Goal: Task Accomplishment & Management: Use online tool/utility

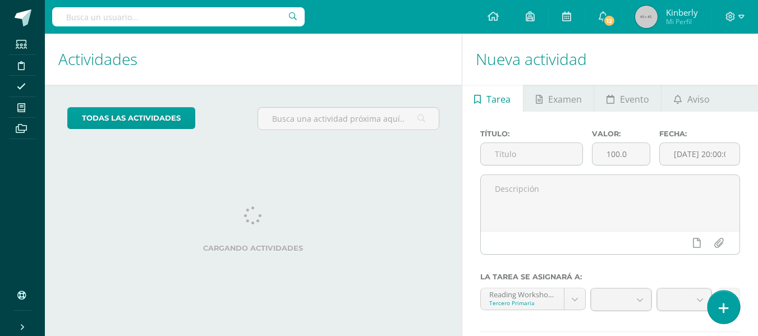
click at [722, 315] on link at bounding box center [723, 307] width 32 height 33
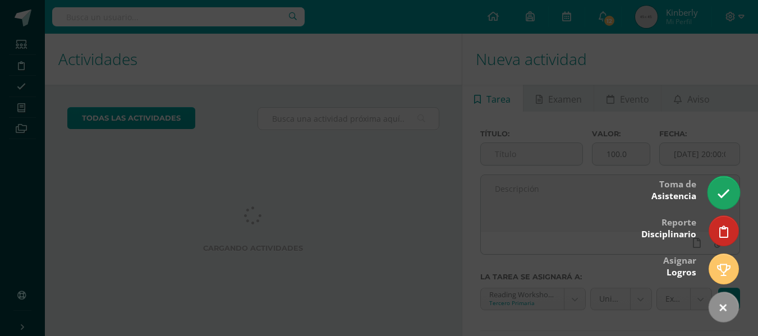
click at [722, 192] on icon at bounding box center [723, 193] width 13 height 13
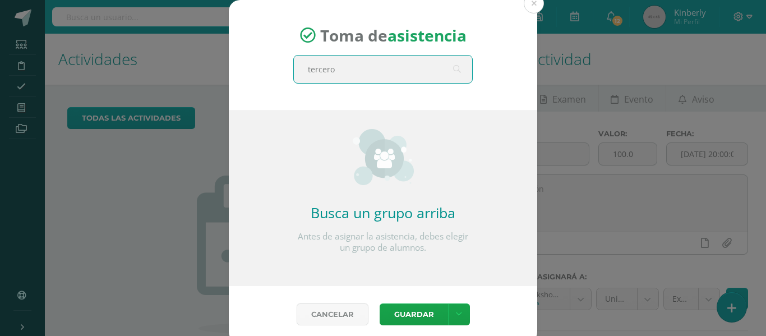
type input "tercero b"
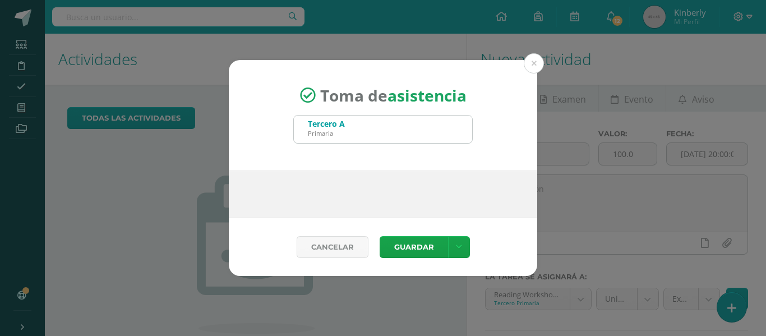
click at [430, 122] on div "Tercero A Primaria" at bounding box center [383, 129] width 178 height 27
click at [542, 54] on div "Toma de asistencia Tercero A Primaria tercero b Busca un grupo arriba Antes de …" at bounding box center [383, 168] width 766 height 336
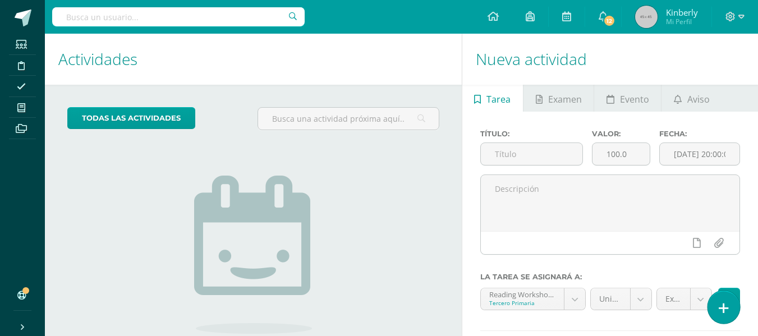
click at [725, 319] on link at bounding box center [723, 307] width 32 height 33
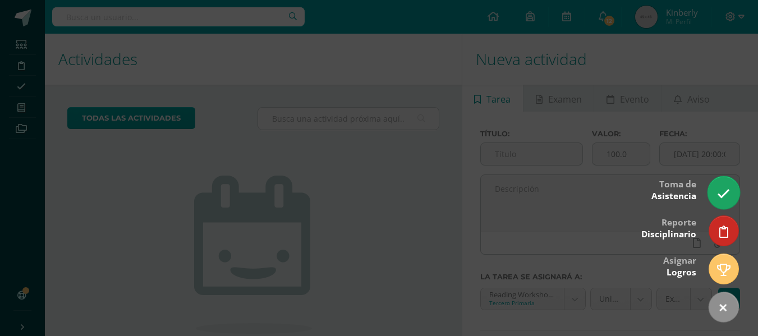
click at [729, 184] on link at bounding box center [723, 192] width 32 height 33
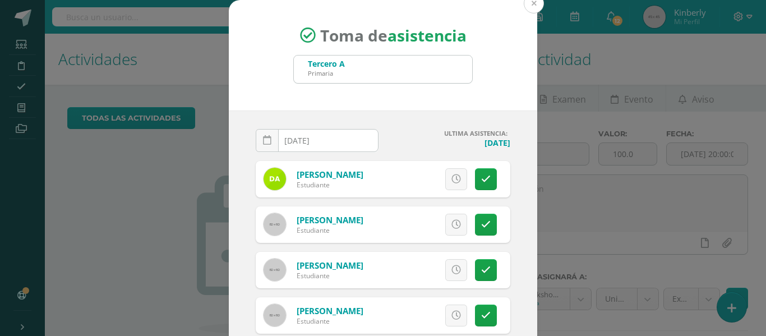
click at [525, 7] on button at bounding box center [534, 3] width 20 height 20
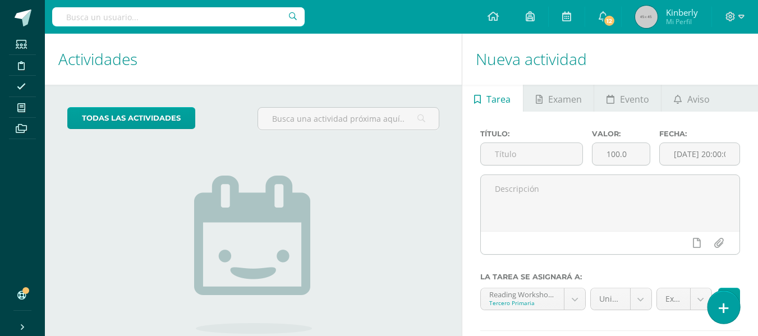
click at [732, 302] on link at bounding box center [723, 307] width 32 height 33
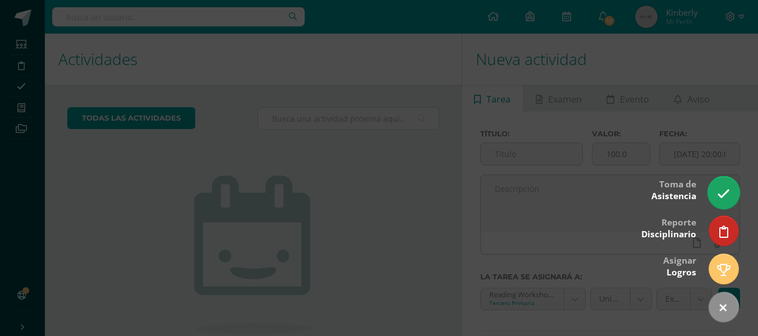
click at [722, 197] on icon at bounding box center [723, 193] width 13 height 13
